Goal: Task Accomplishment & Management: Manage account settings

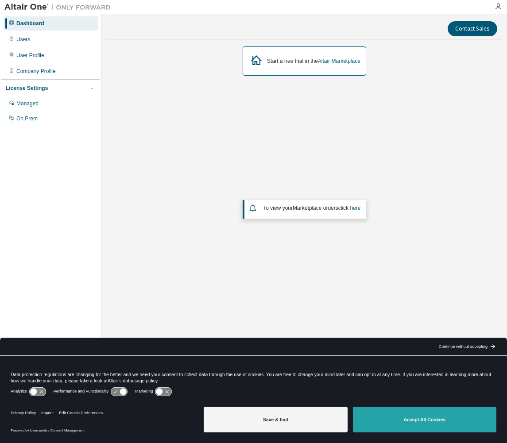
click at [400, 418] on button "Accept All Cookies" at bounding box center [424, 420] width 143 height 26
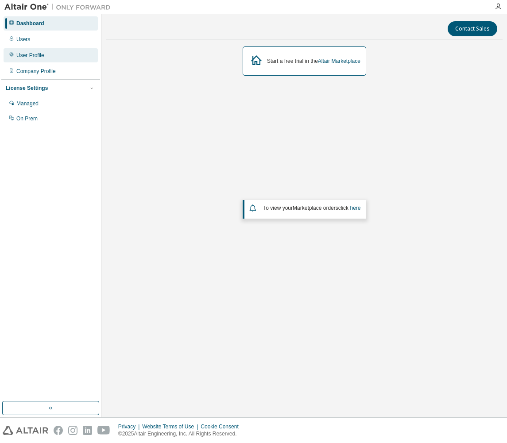
click at [37, 54] on div "User Profile" at bounding box center [30, 55] width 28 height 7
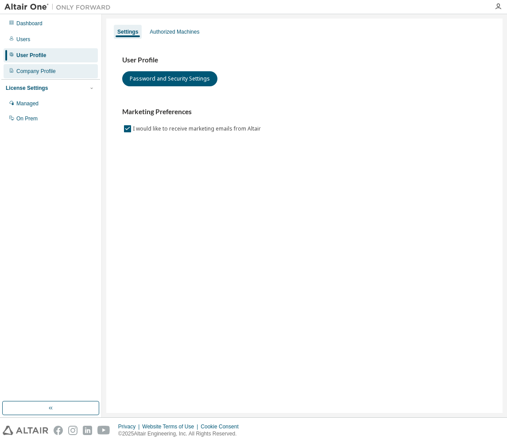
click at [39, 70] on div "Company Profile" at bounding box center [35, 71] width 39 height 7
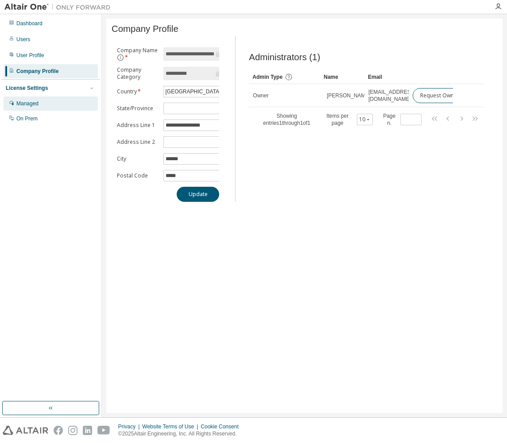
click at [35, 102] on div "Managed" at bounding box center [27, 103] width 22 height 7
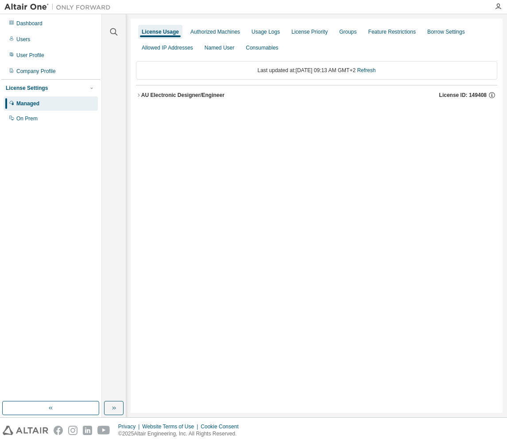
click at [141, 96] on div "AU Electronic Designer/Engineer" at bounding box center [182, 95] width 83 height 7
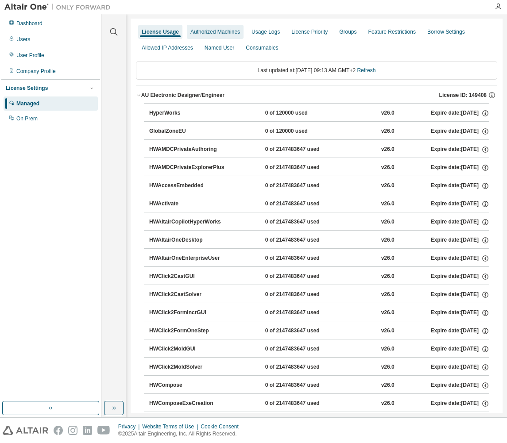
click at [219, 33] on div "Authorized Machines" at bounding box center [215, 31] width 50 height 7
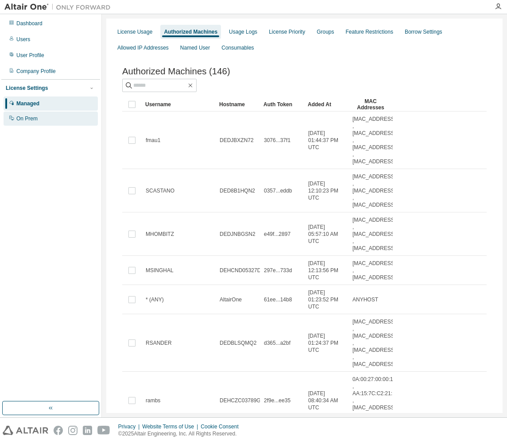
click at [26, 120] on div "On Prem" at bounding box center [26, 118] width 21 height 7
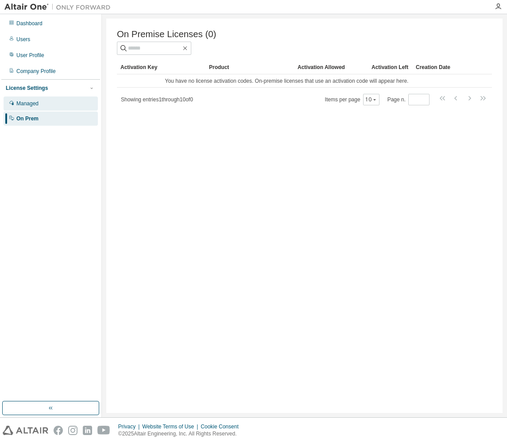
click at [26, 104] on div "Managed" at bounding box center [27, 103] width 22 height 7
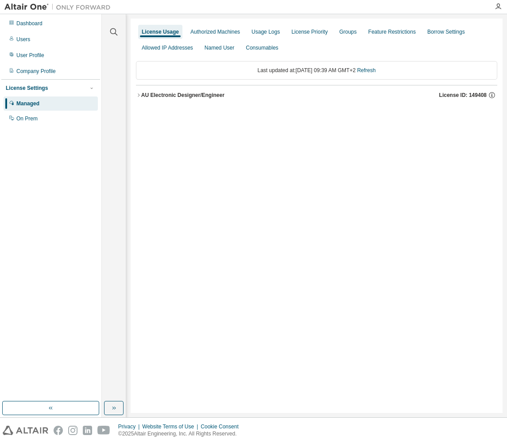
click at [141, 97] on icon "button" at bounding box center [138, 95] width 5 height 5
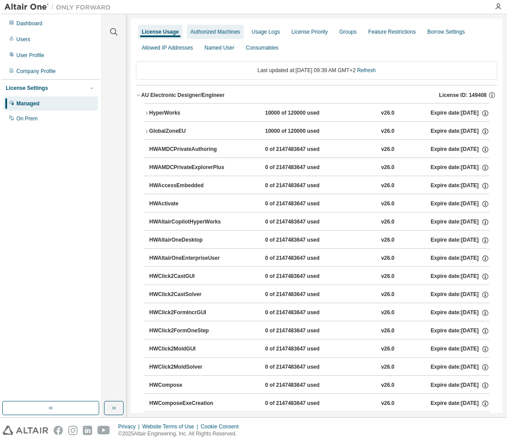
click at [221, 34] on div "Authorized Machines" at bounding box center [215, 31] width 50 height 7
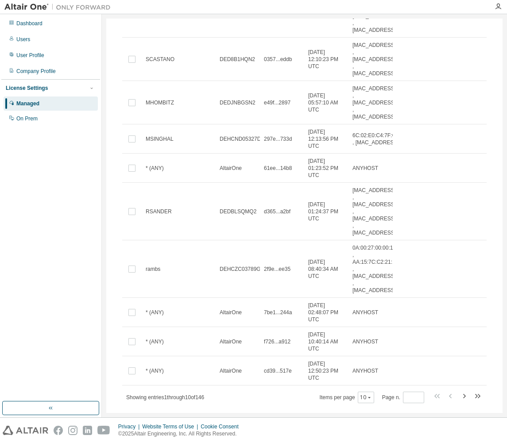
scroll to position [152, 0]
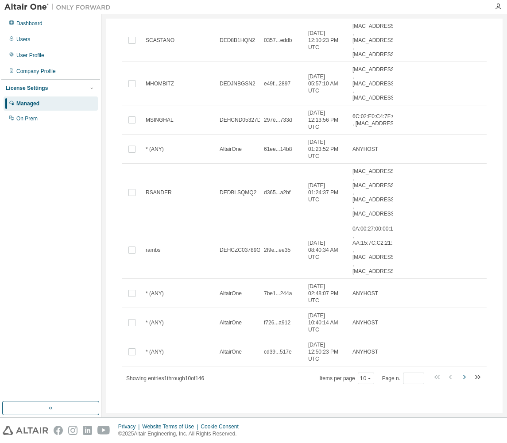
click at [459, 379] on icon "button" at bounding box center [464, 377] width 11 height 11
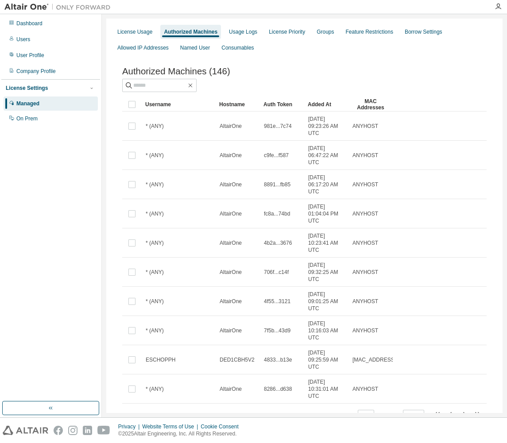
scroll to position [39, 0]
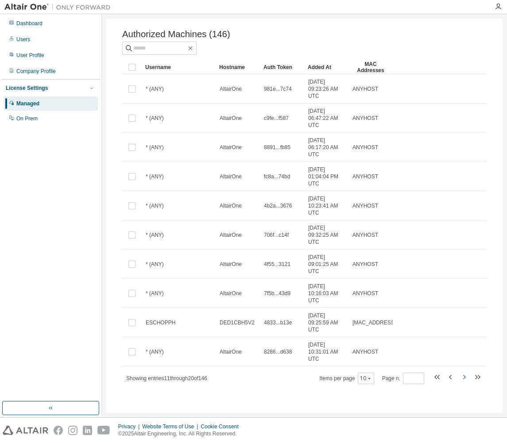
click at [461, 378] on icon "button" at bounding box center [464, 377] width 11 height 11
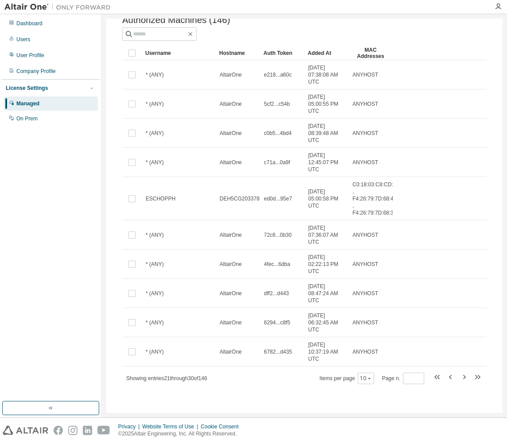
scroll to position [53, 0]
click at [463, 376] on icon "button" at bounding box center [464, 377] width 3 height 4
type input "*"
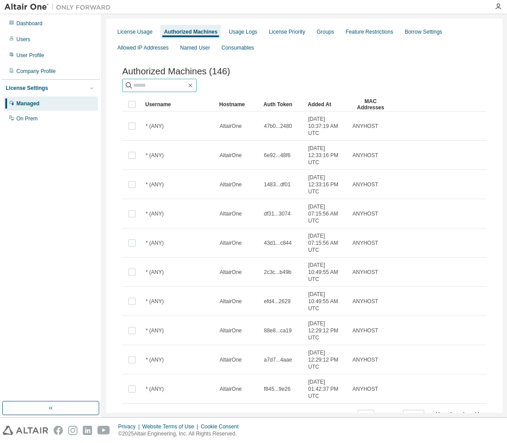
click at [152, 82] on span at bounding box center [159, 85] width 74 height 13
click at [162, 86] on input "text" at bounding box center [159, 85] width 53 height 9
type input "****"
type input "*"
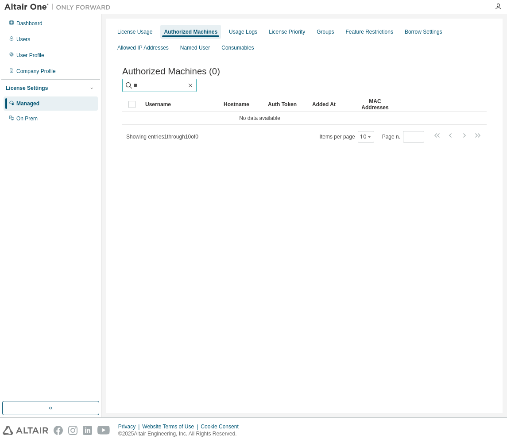
type input "*"
click at [145, 34] on div "License Usage" at bounding box center [134, 31] width 35 height 7
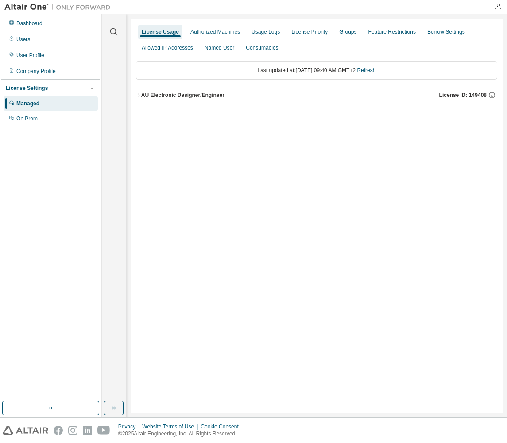
click at [139, 96] on icon "button" at bounding box center [139, 94] width 2 height 3
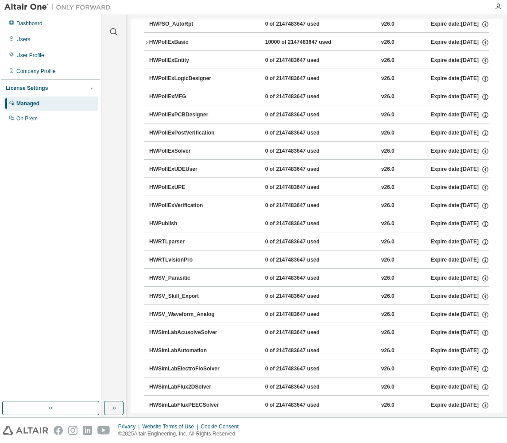
scroll to position [1771, 0]
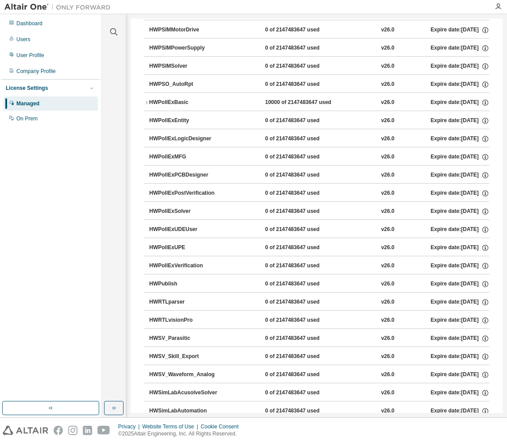
click at [147, 101] on icon "button" at bounding box center [146, 102] width 5 height 5
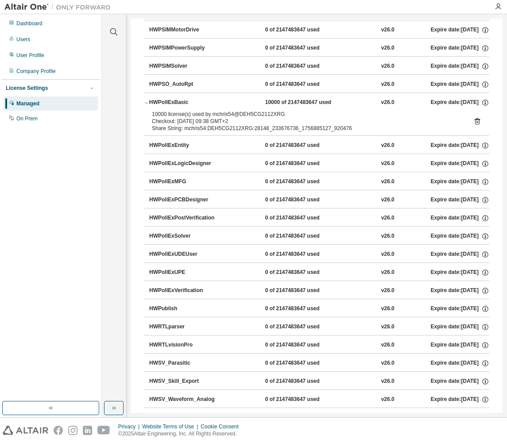
click at [147, 101] on icon "button" at bounding box center [146, 102] width 5 height 5
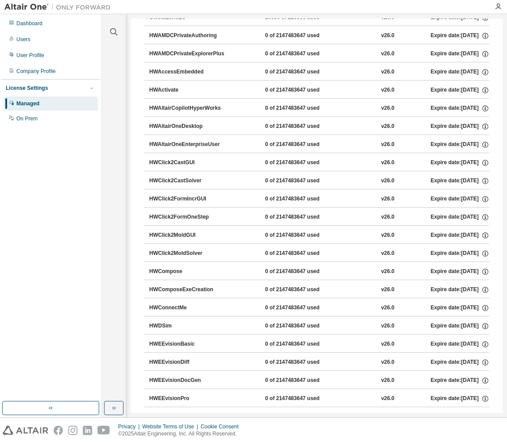
scroll to position [0, 0]
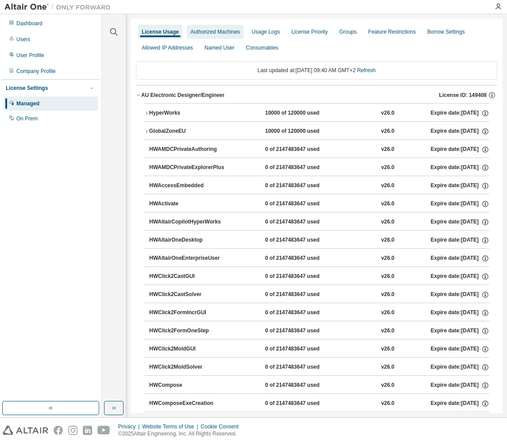
click at [225, 35] on div "Authorized Machines" at bounding box center [215, 31] width 50 height 7
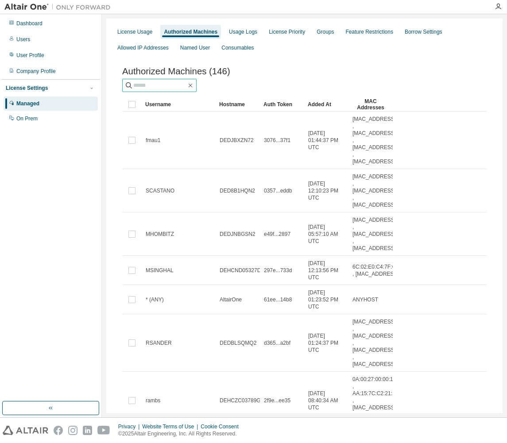
click at [146, 89] on input "text" at bounding box center [159, 85] width 53 height 9
type input "********"
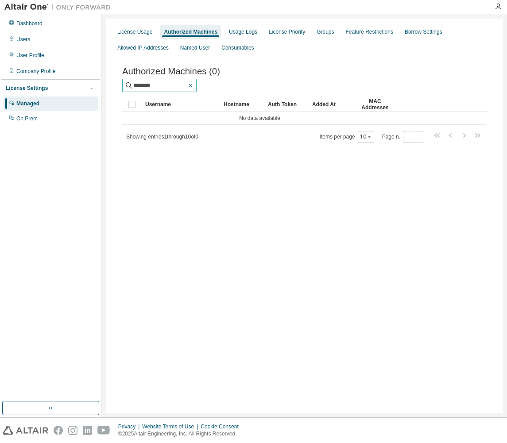
click at [194, 89] on icon "button" at bounding box center [190, 85] width 7 height 7
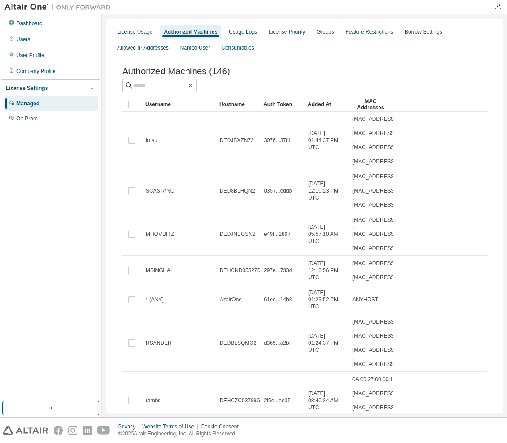
click at [267, 76] on div "Authorized Machines (146)" at bounding box center [304, 71] width 364 height 10
click at [137, 30] on div "License Usage" at bounding box center [134, 31] width 35 height 7
